Goal: Task Accomplishment & Management: Manage account settings

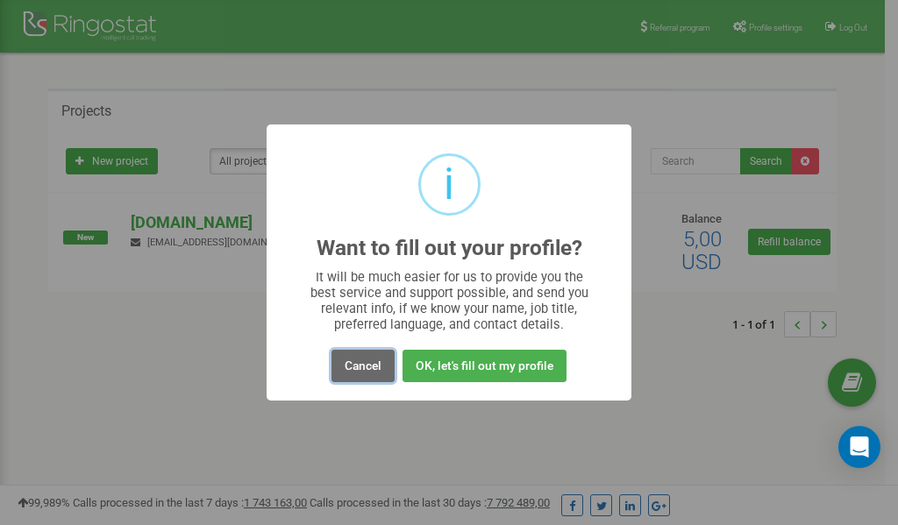
click at [359, 366] on button "Cancel" at bounding box center [362, 366] width 63 height 32
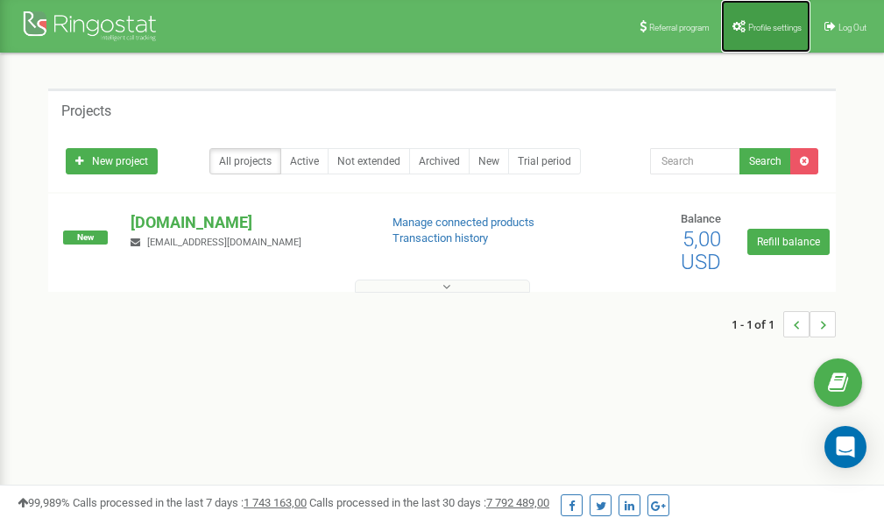
click at [765, 23] on span "Profile settings" at bounding box center [775, 28] width 53 height 10
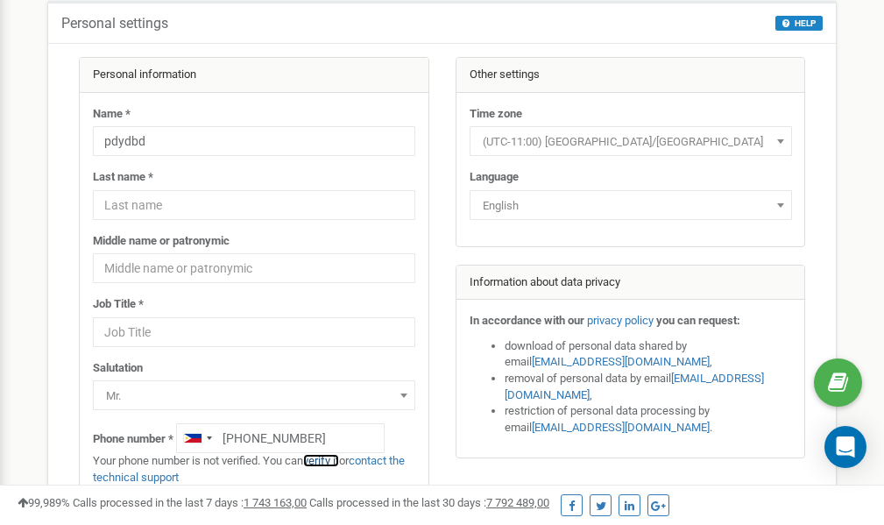
click at [333, 461] on link "verify it" at bounding box center [321, 460] width 36 height 13
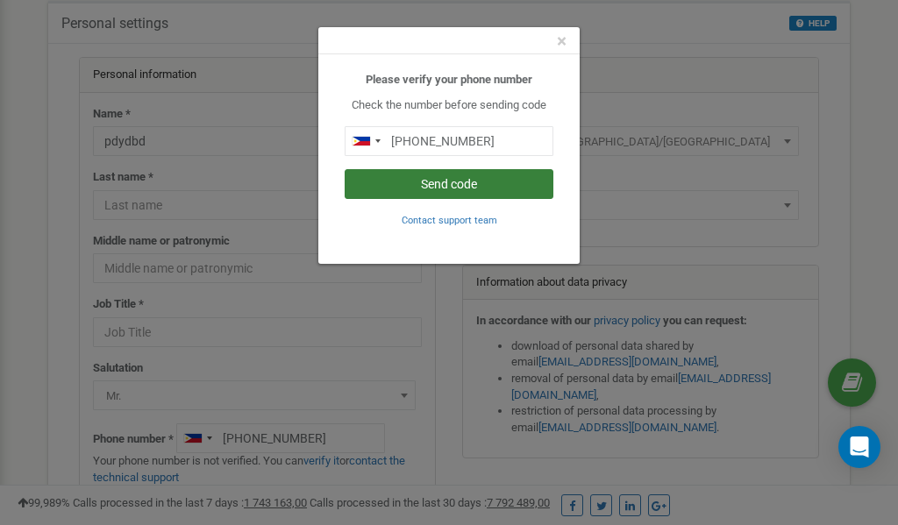
click at [461, 181] on button "Send code" at bounding box center [449, 184] width 209 height 30
